Goal: Find specific page/section: Find specific page/section

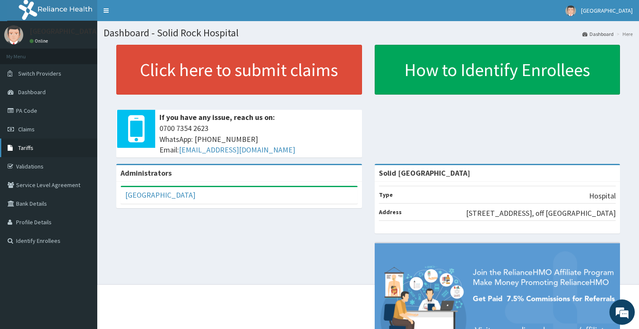
click at [41, 151] on link "Tariffs" at bounding box center [48, 148] width 97 height 19
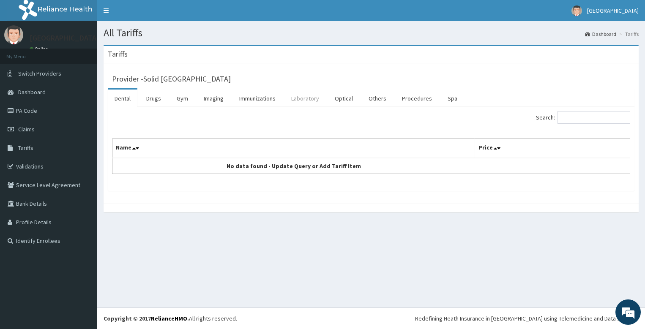
click at [310, 105] on link "Laboratory" at bounding box center [305, 99] width 41 height 18
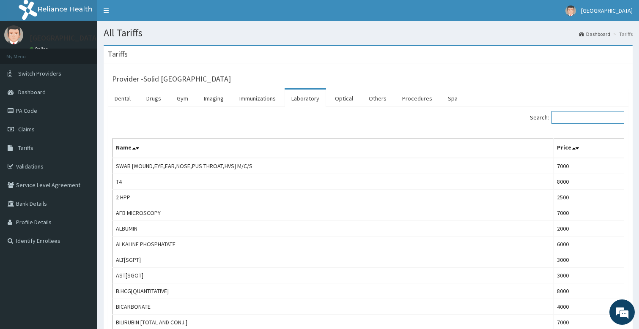
click at [570, 116] on input "Search:" at bounding box center [587, 117] width 73 height 13
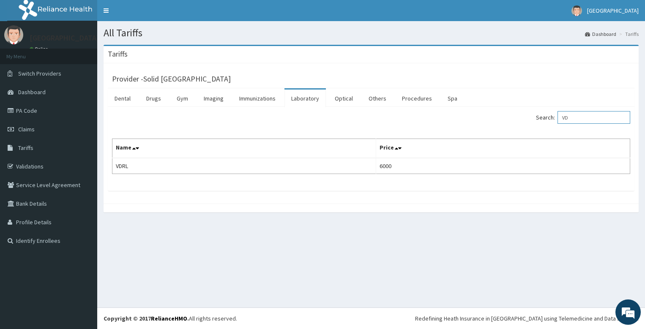
type input "V"
type input "H"
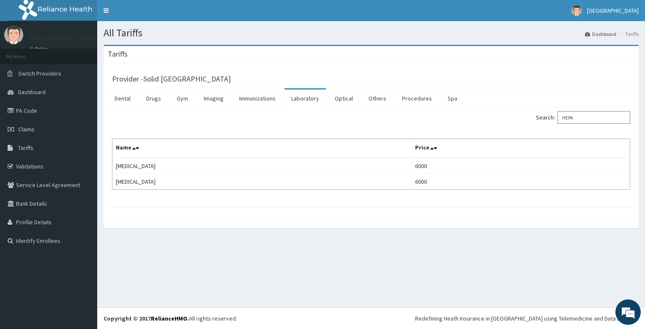
type input "HEPA"
click at [41, 173] on link "Validations" at bounding box center [48, 166] width 97 height 19
